Goal: Task Accomplishment & Management: Complete application form

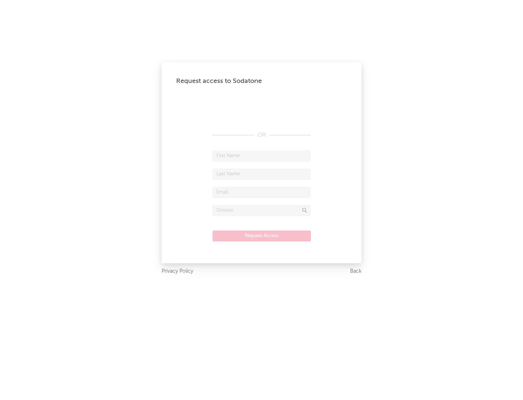
click at [262, 155] on input "text" at bounding box center [261, 155] width 98 height 11
type input "[PERSON_NAME]"
click at [262, 174] on input "text" at bounding box center [261, 174] width 98 height 11
type input "[PERSON_NAME]"
click at [262, 192] on input "text" at bounding box center [261, 192] width 98 height 11
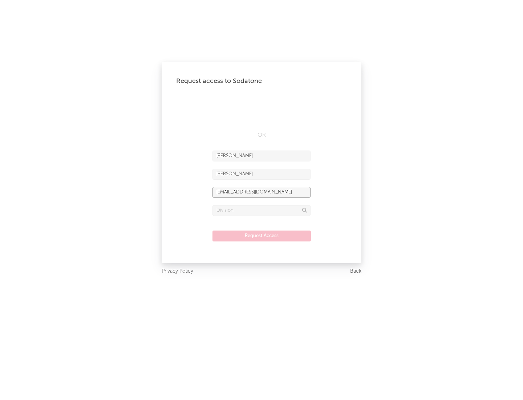
type input "[EMAIL_ADDRESS][DOMAIN_NAME]"
click at [262, 210] on input "text" at bounding box center [261, 210] width 98 height 11
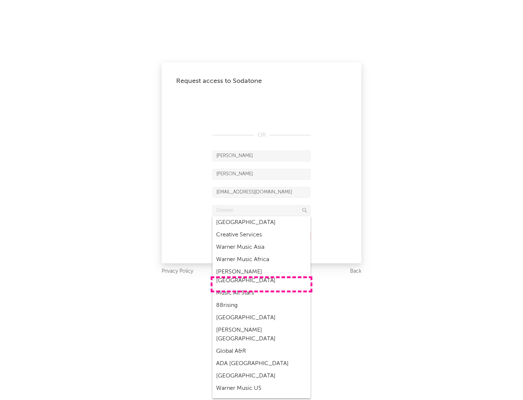
click at [262, 287] on div "Music All Stars" at bounding box center [261, 293] width 98 height 12
type input "Music All Stars"
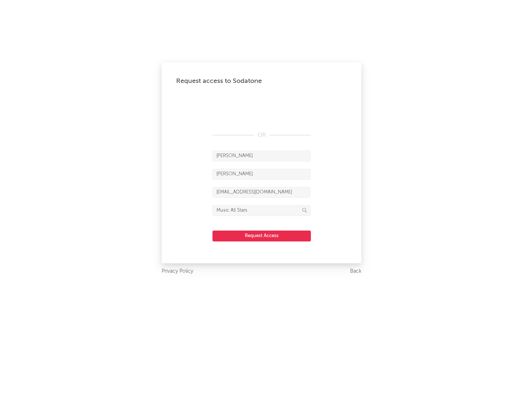
click at [262, 235] on button "Request Access" at bounding box center [261, 235] width 98 height 11
